Goal: Navigation & Orientation: Find specific page/section

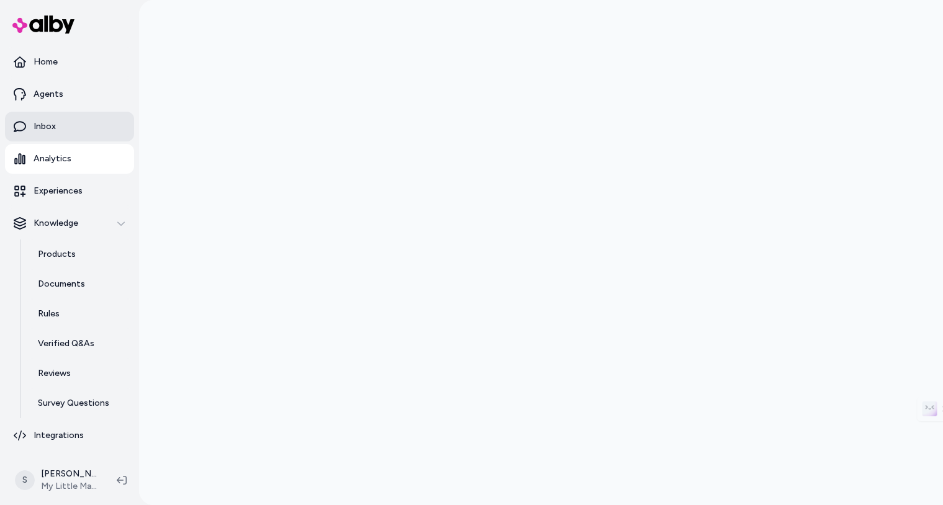
click at [69, 124] on link "Inbox" at bounding box center [69, 127] width 129 height 30
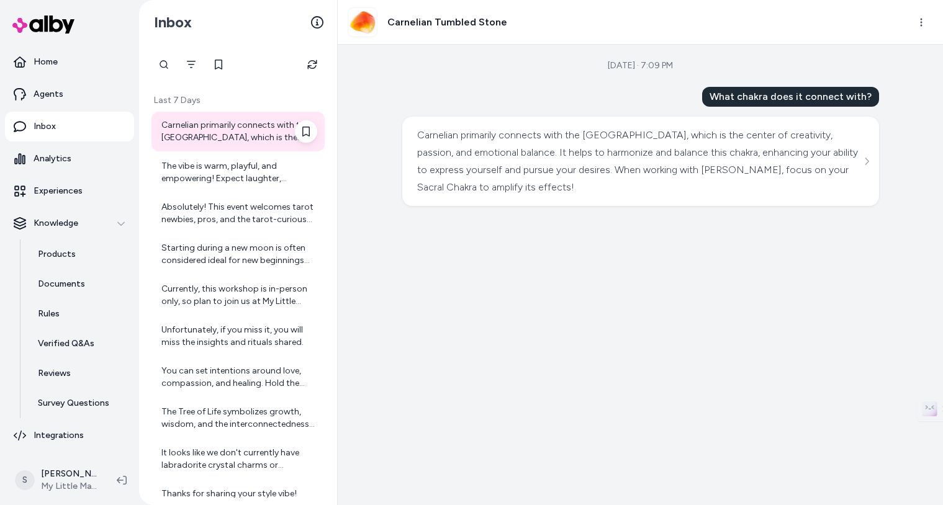
click at [210, 133] on div "Carnelian primarily connects with the [GEOGRAPHIC_DATA], which is the center of…" at bounding box center [239, 131] width 156 height 25
click at [219, 161] on div "The vibe is warm, playful, and empowering! Expect laughter, connection, and a s…" at bounding box center [239, 172] width 156 height 25
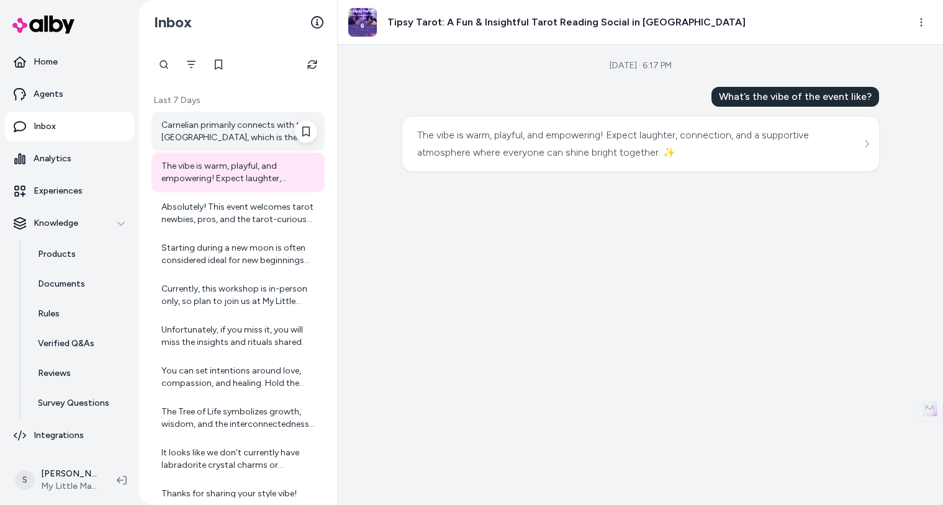
click at [222, 130] on div "Carnelian primarily connects with the [GEOGRAPHIC_DATA], which is the center of…" at bounding box center [239, 131] width 156 height 25
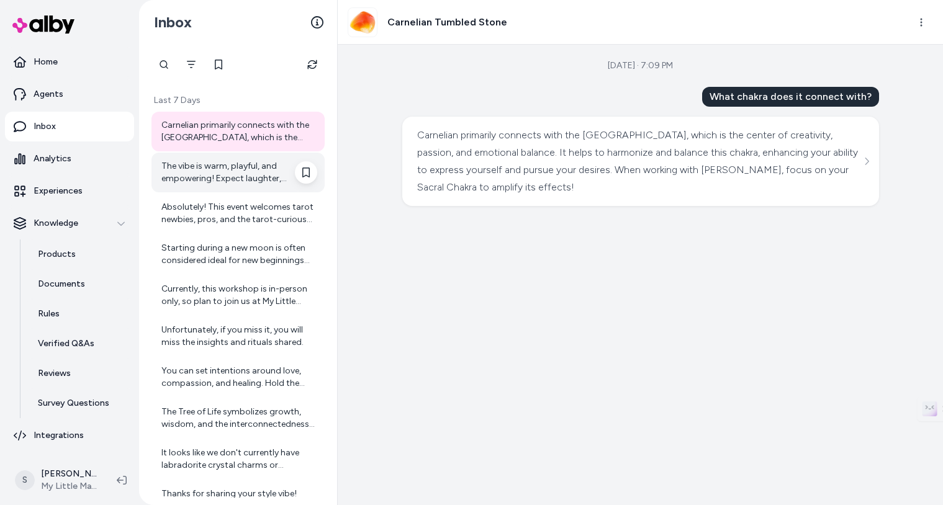
click at [215, 170] on div "The vibe is warm, playful, and empowering! Expect laughter, connection, and a s…" at bounding box center [239, 172] width 156 height 25
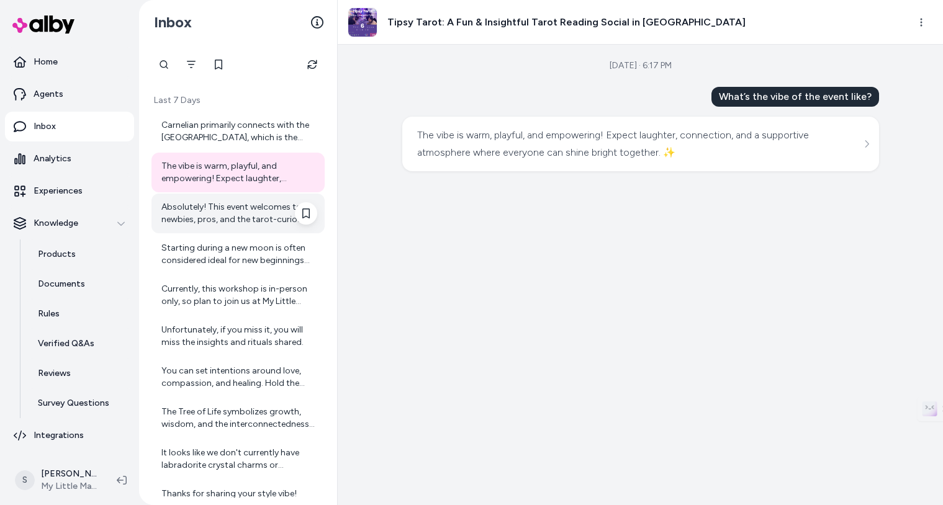
click at [221, 218] on div "Absolutely! This event welcomes tarot newbies, pros, and the tarot-curious alik…" at bounding box center [239, 213] width 156 height 25
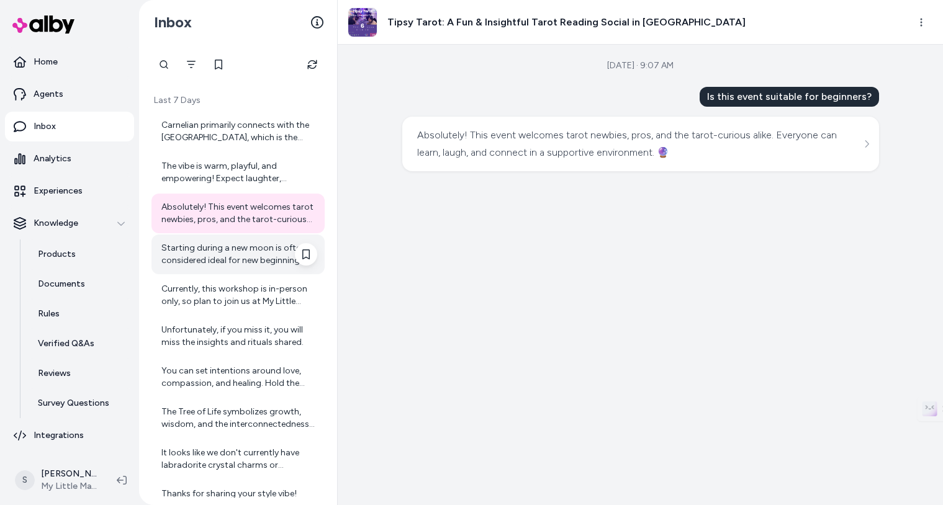
click at [225, 246] on div "Starting during a new moon is often considered ideal for new beginnings and int…" at bounding box center [239, 254] width 156 height 25
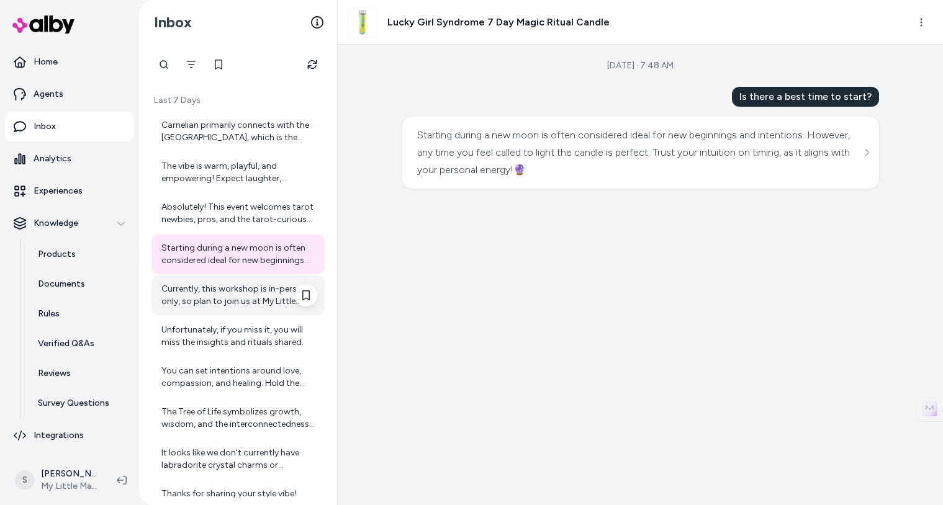
click at [217, 282] on div "Currently, this workshop is in-person only, so plan to join us at My Little Mag…" at bounding box center [238, 296] width 173 height 40
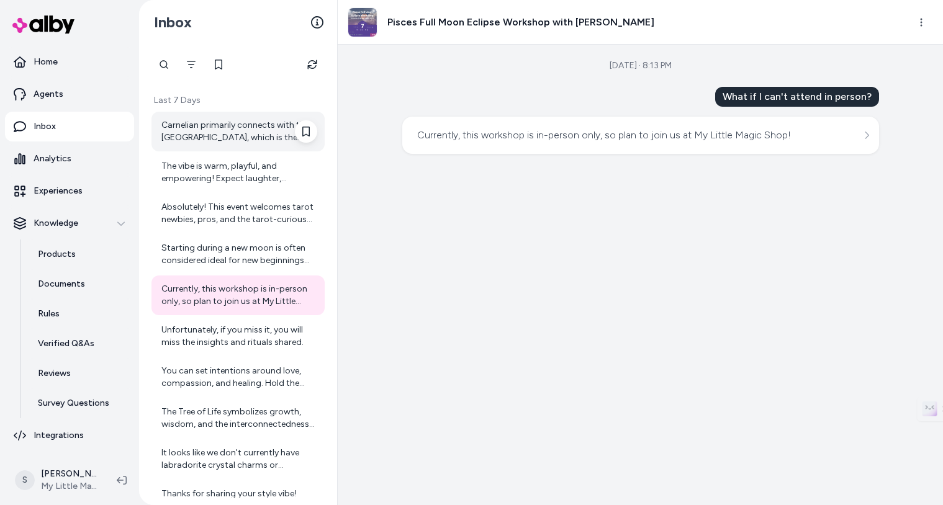
click at [224, 120] on div "Carnelian primarily connects with the [GEOGRAPHIC_DATA], which is the center of…" at bounding box center [239, 131] width 156 height 25
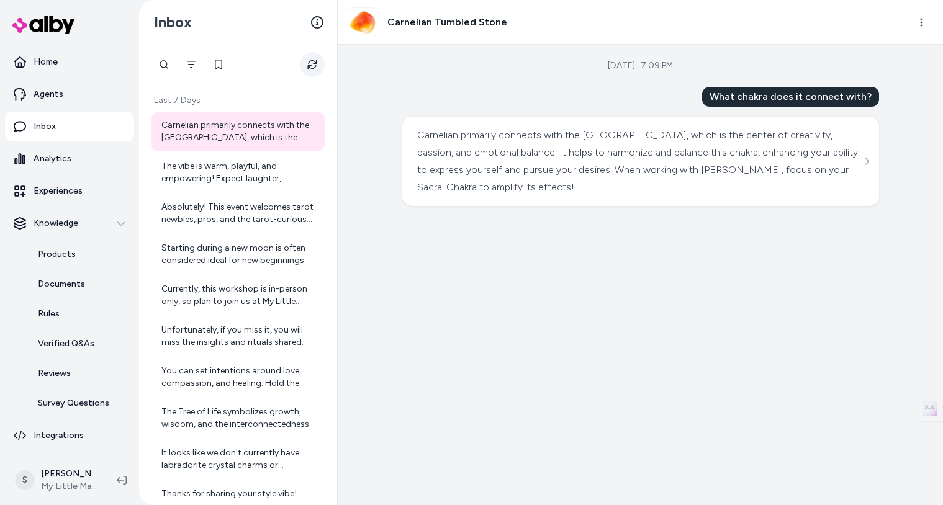
click at [309, 61] on icon "Refresh" at bounding box center [311, 64] width 9 height 9
click at [238, 260] on div "Starting during a new moon is often considered ideal for new beginnings and int…" at bounding box center [239, 254] width 156 height 25
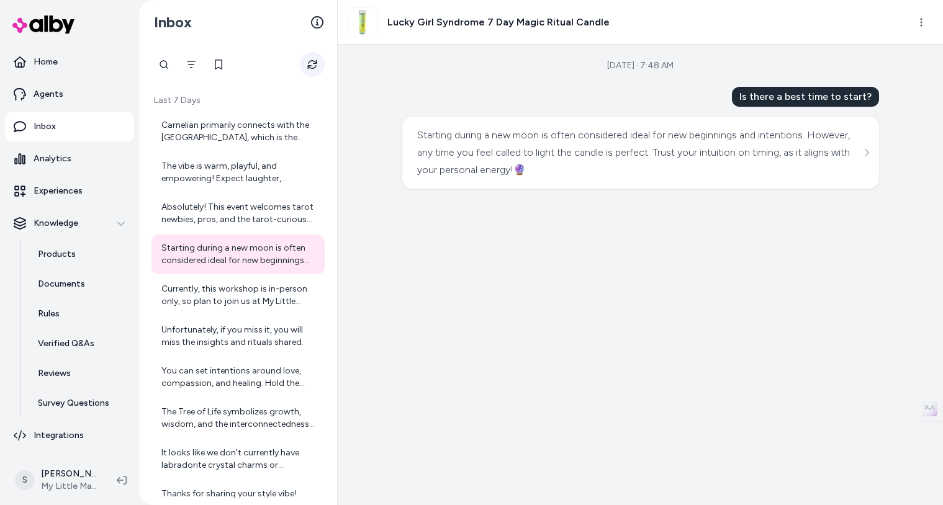
click at [312, 62] on icon "Refresh" at bounding box center [312, 65] width 10 height 10
click at [72, 61] on link "Home" at bounding box center [69, 62] width 129 height 30
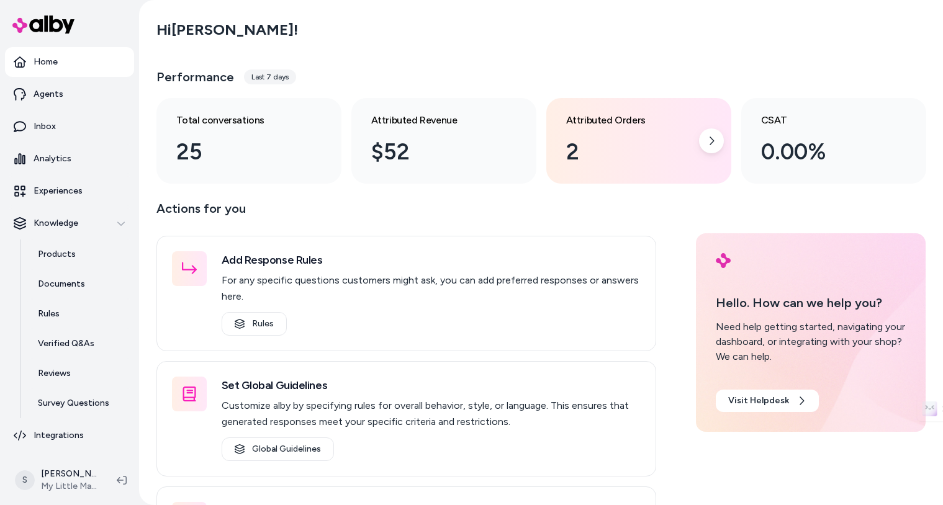
click at [582, 138] on div "2" at bounding box center [628, 152] width 125 height 34
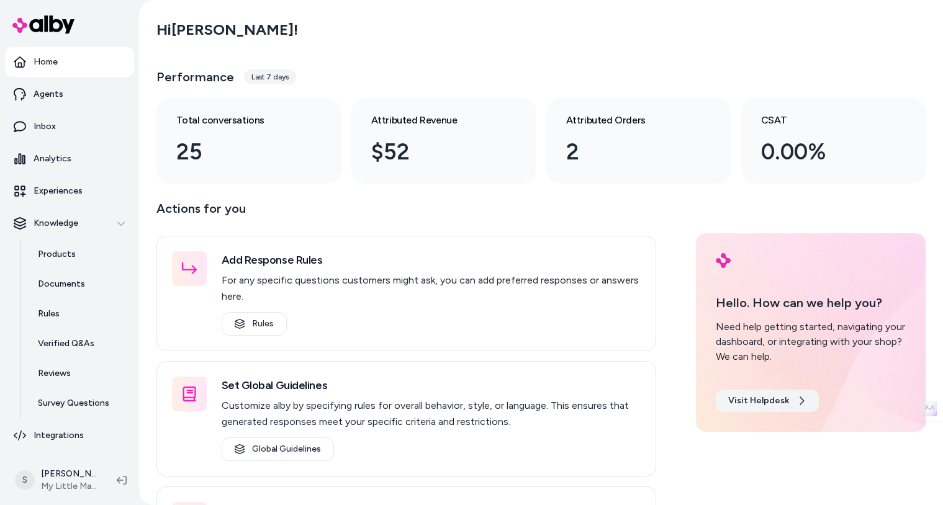
click at [764, 402] on link "Visit Helpdesk" at bounding box center [767, 401] width 103 height 22
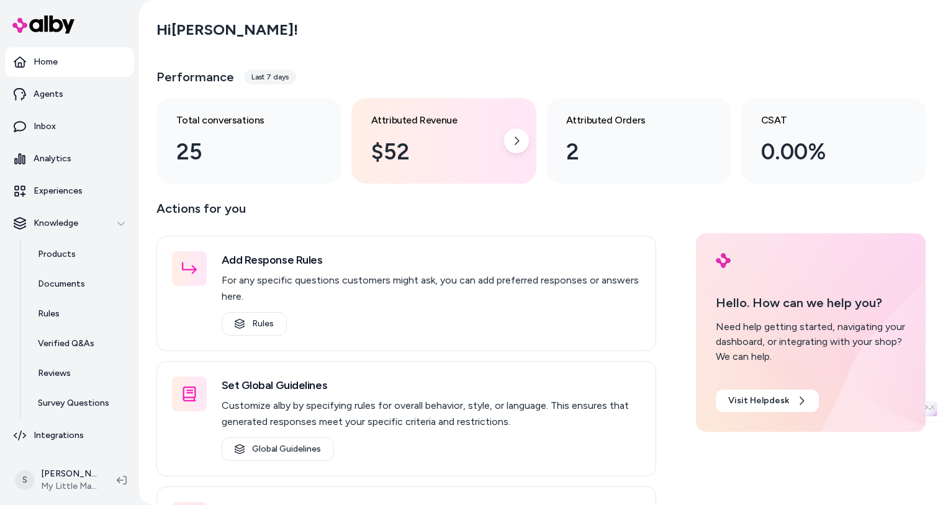
click at [404, 142] on div "$52" at bounding box center [433, 152] width 125 height 34
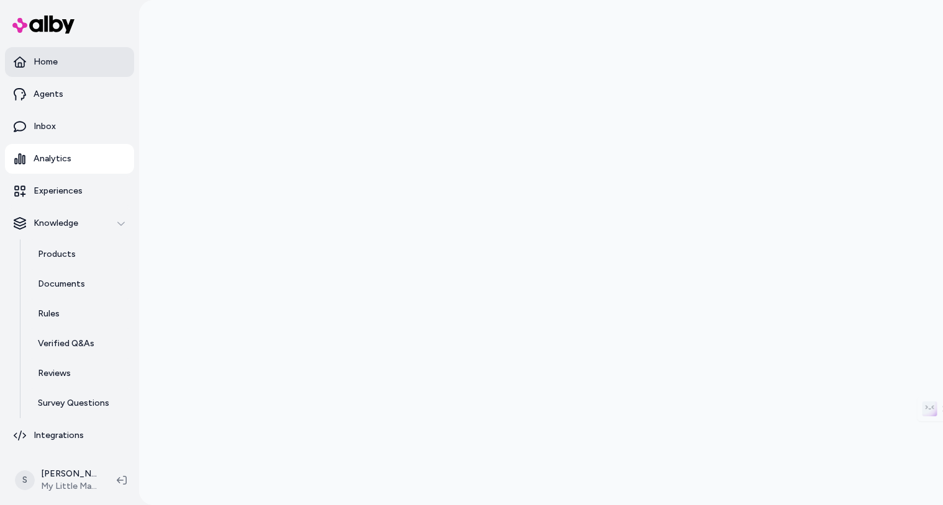
click at [58, 52] on link "Home" at bounding box center [69, 62] width 129 height 30
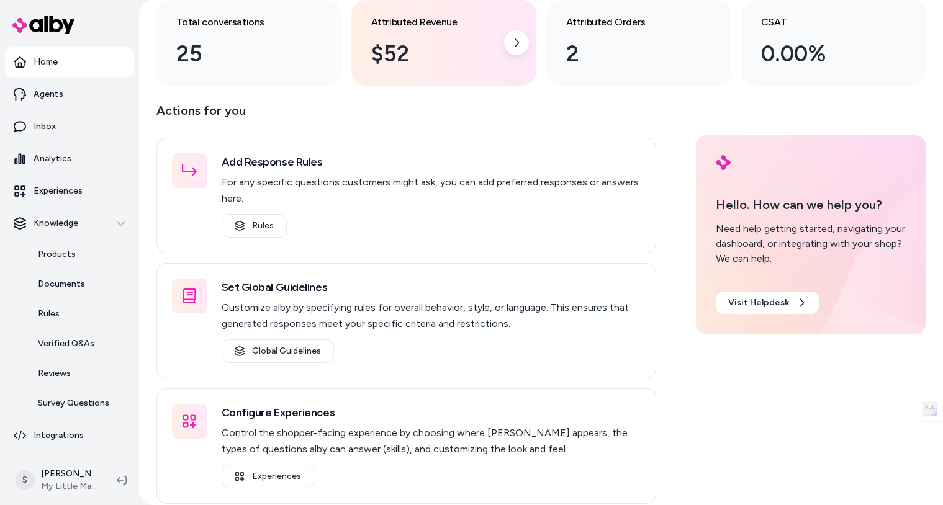
scroll to position [109, 0]
